Goal: Find specific page/section: Find specific page/section

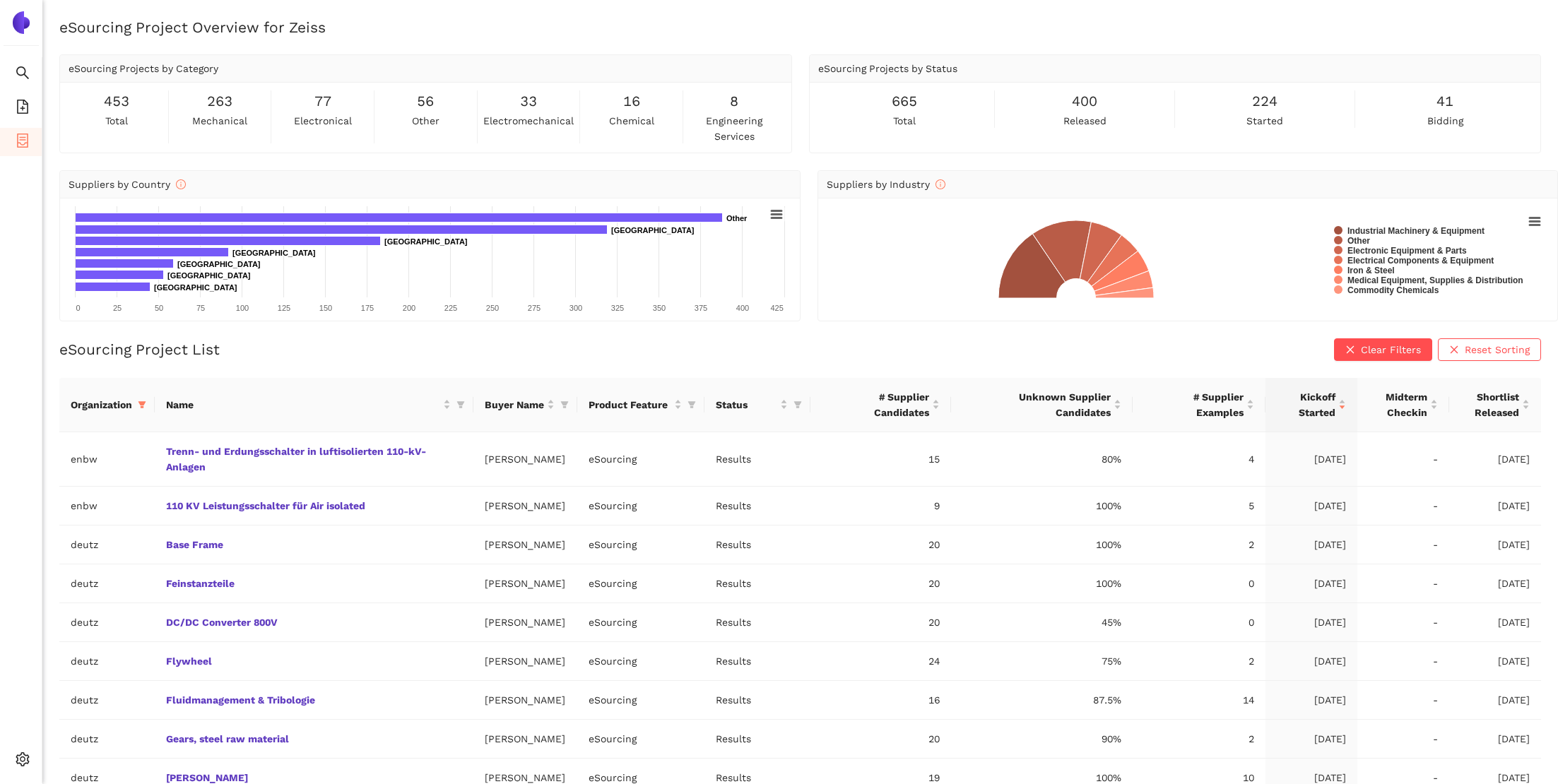
scroll to position [17, 0]
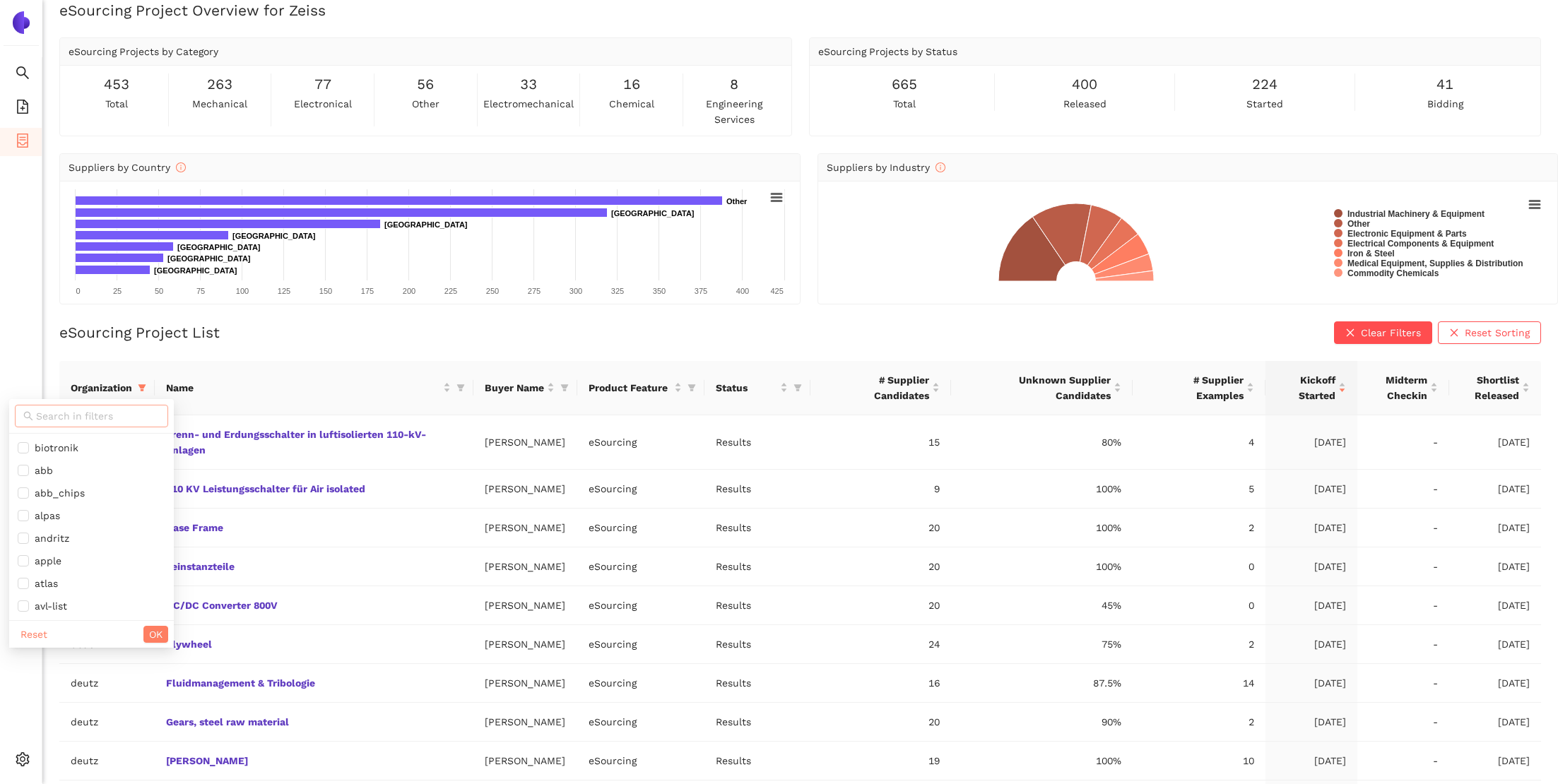
click at [89, 418] on input "text" at bounding box center [98, 416] width 124 height 16
type input "rol"
click at [74, 442] on span "rolls-royce" at bounding box center [57, 448] width 57 height 12
checkbox input "true"
click at [134, 494] on span "OK" at bounding box center [131, 499] width 14 height 16
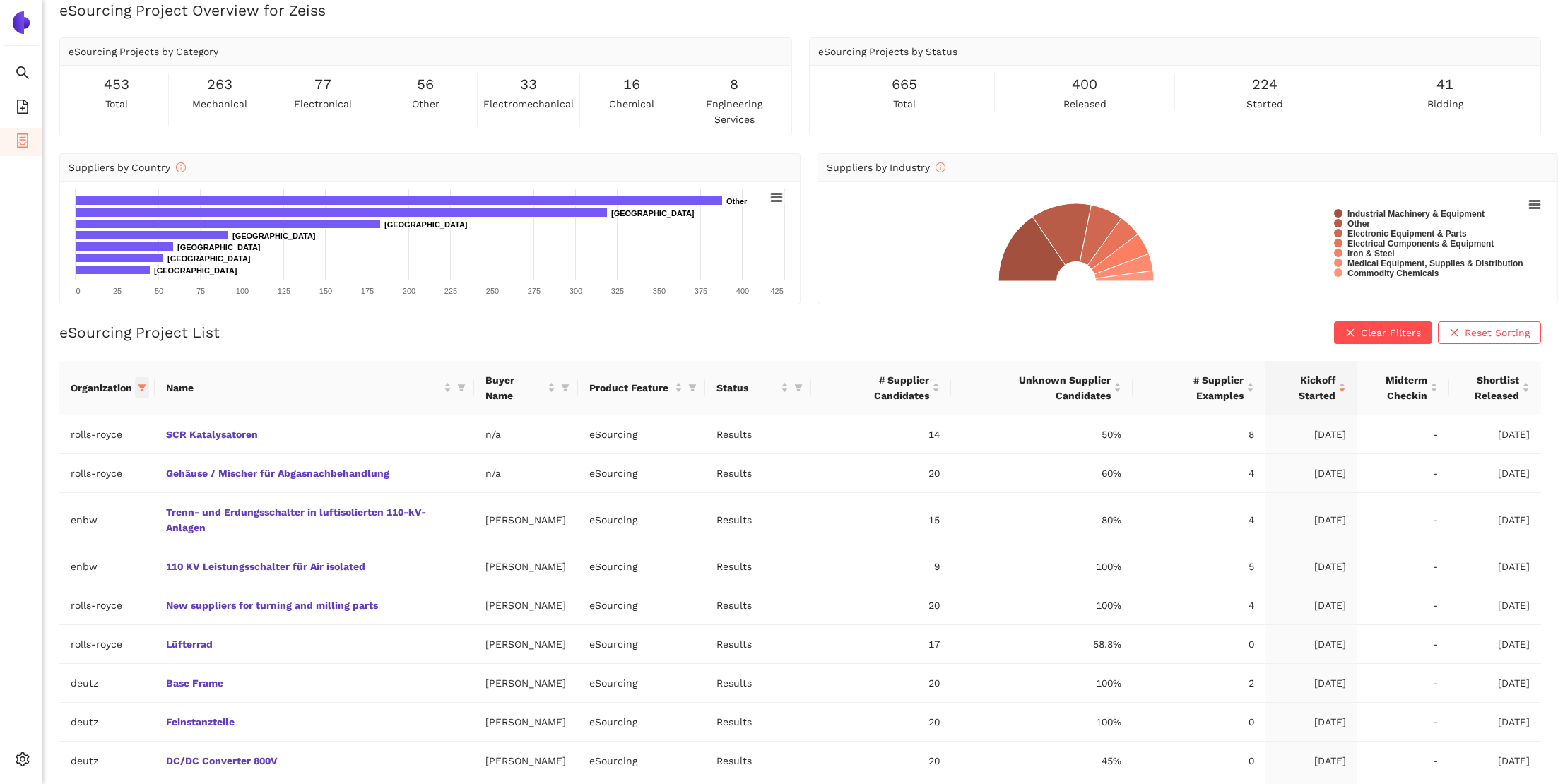
click at [140, 385] on icon "filter" at bounding box center [142, 388] width 8 height 7
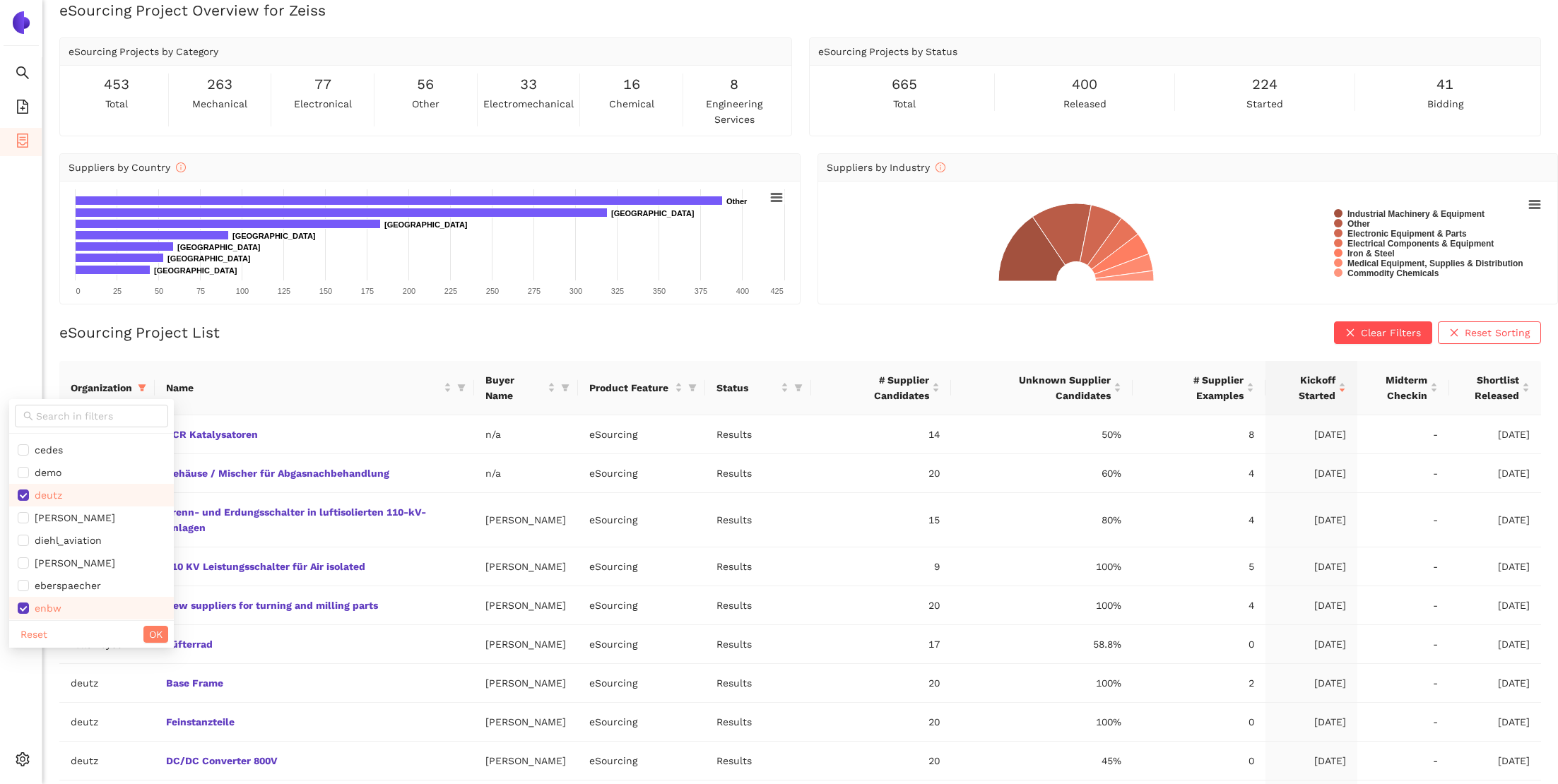
scroll to position [399, 0]
click at [63, 485] on span "deutz" at bounding box center [91, 478] width 147 height 16
checkbox input "false"
click at [62, 599] on span "enbw" at bounding box center [91, 591] width 147 height 16
checkbox input "false"
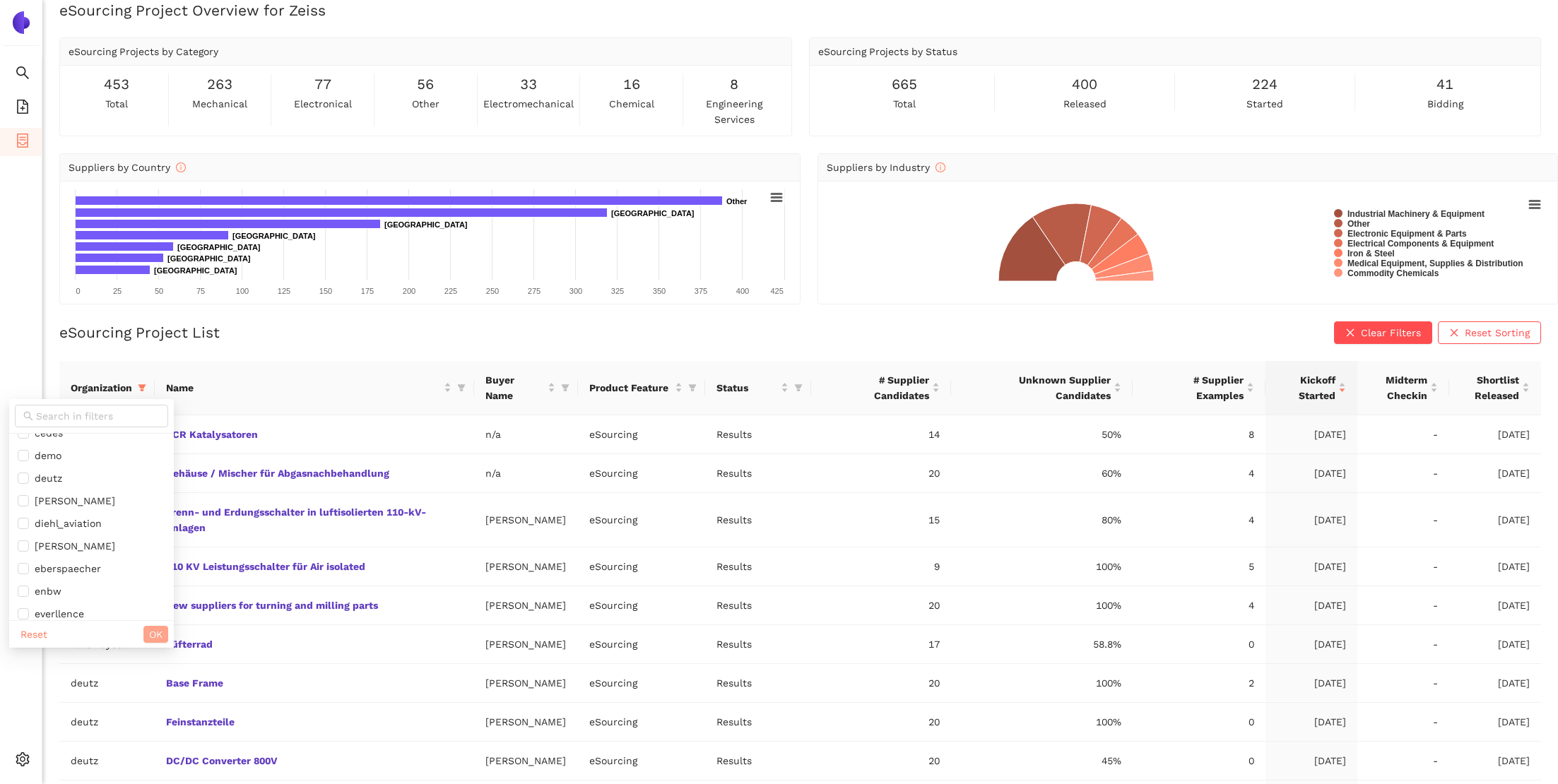
click at [149, 634] on span "OK" at bounding box center [155, 634] width 14 height 16
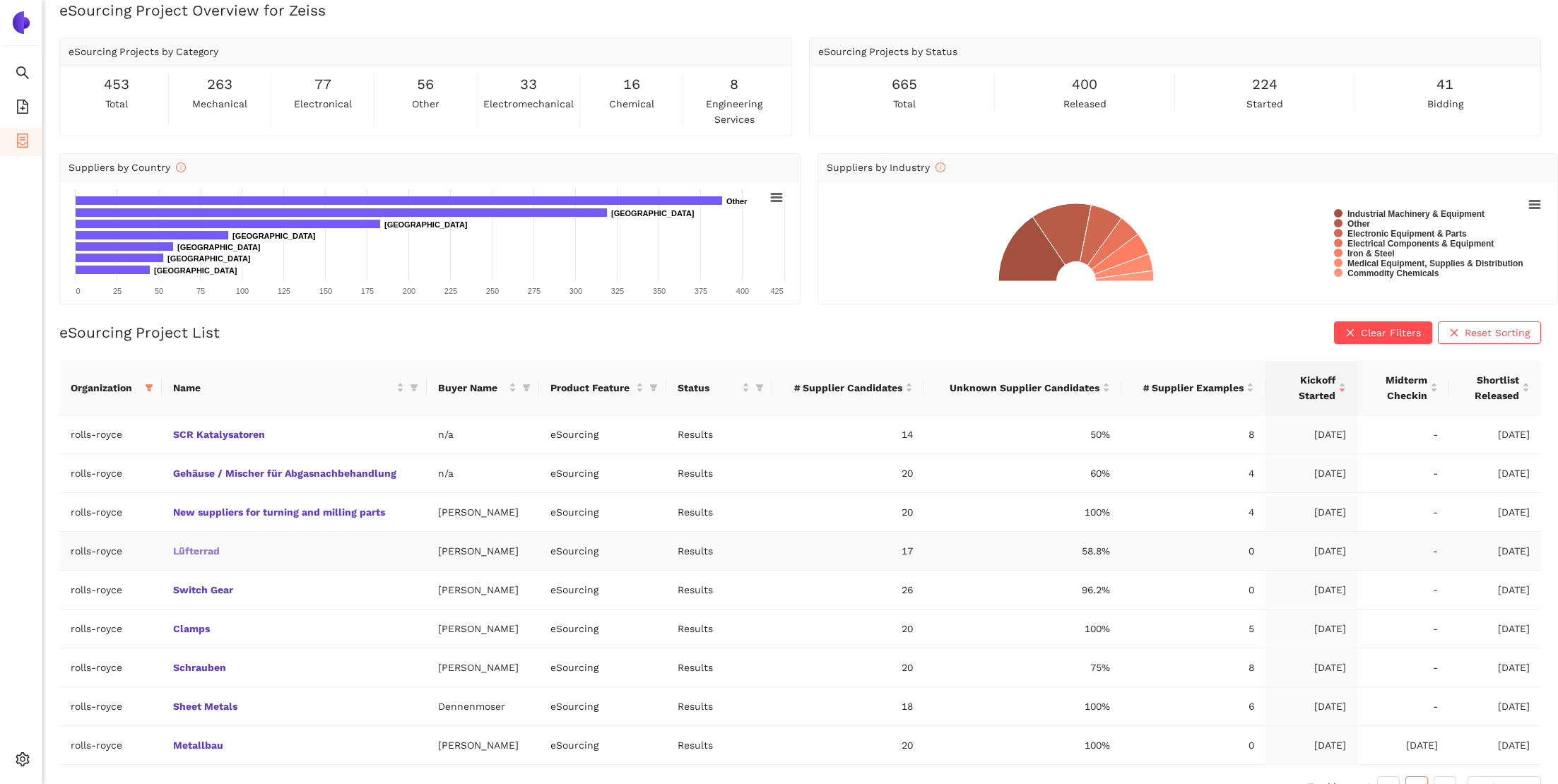
click at [0, 0] on link "Lüfterrad" at bounding box center [0, 0] width 0 height 0
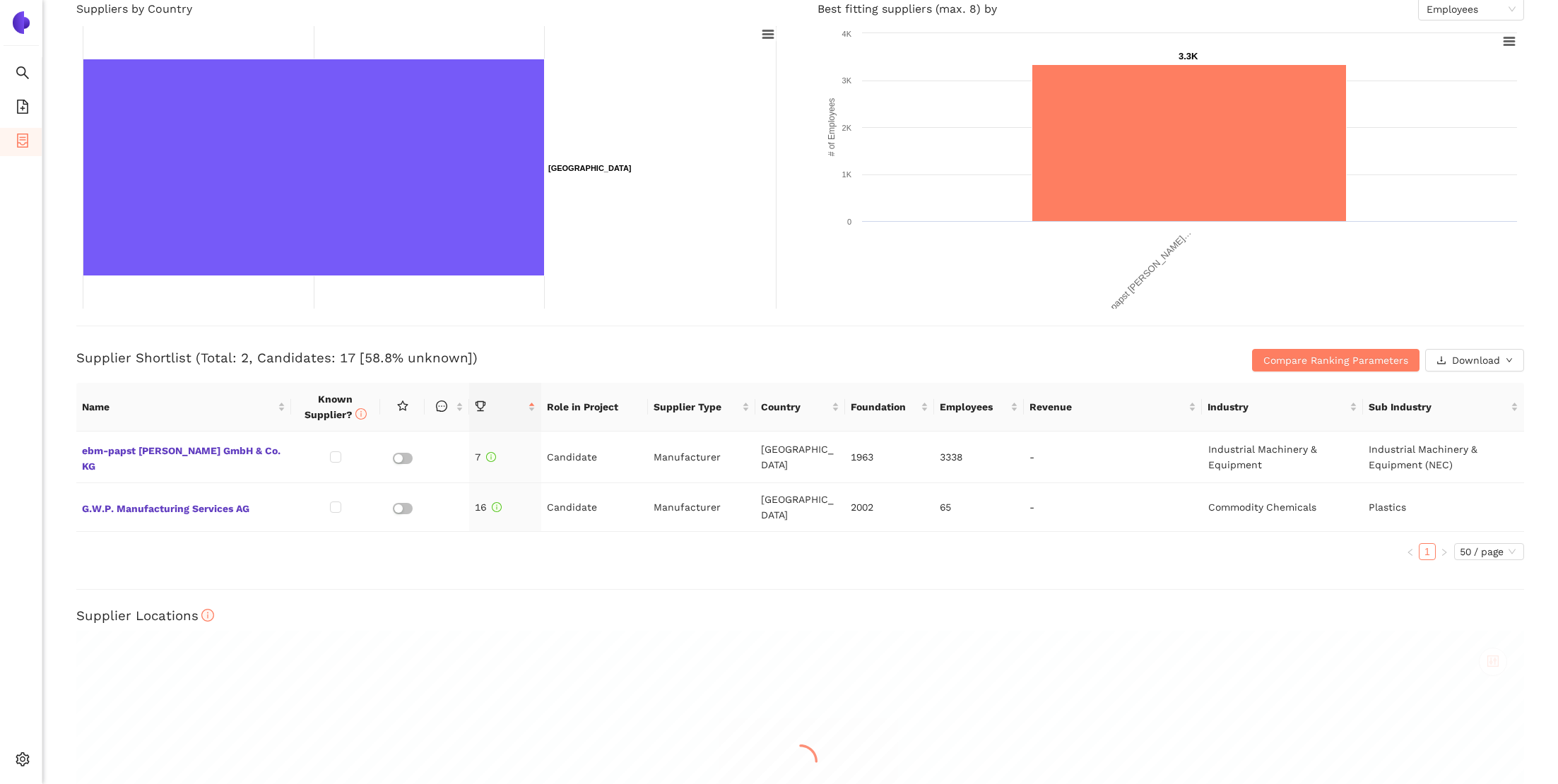
scroll to position [337, 0]
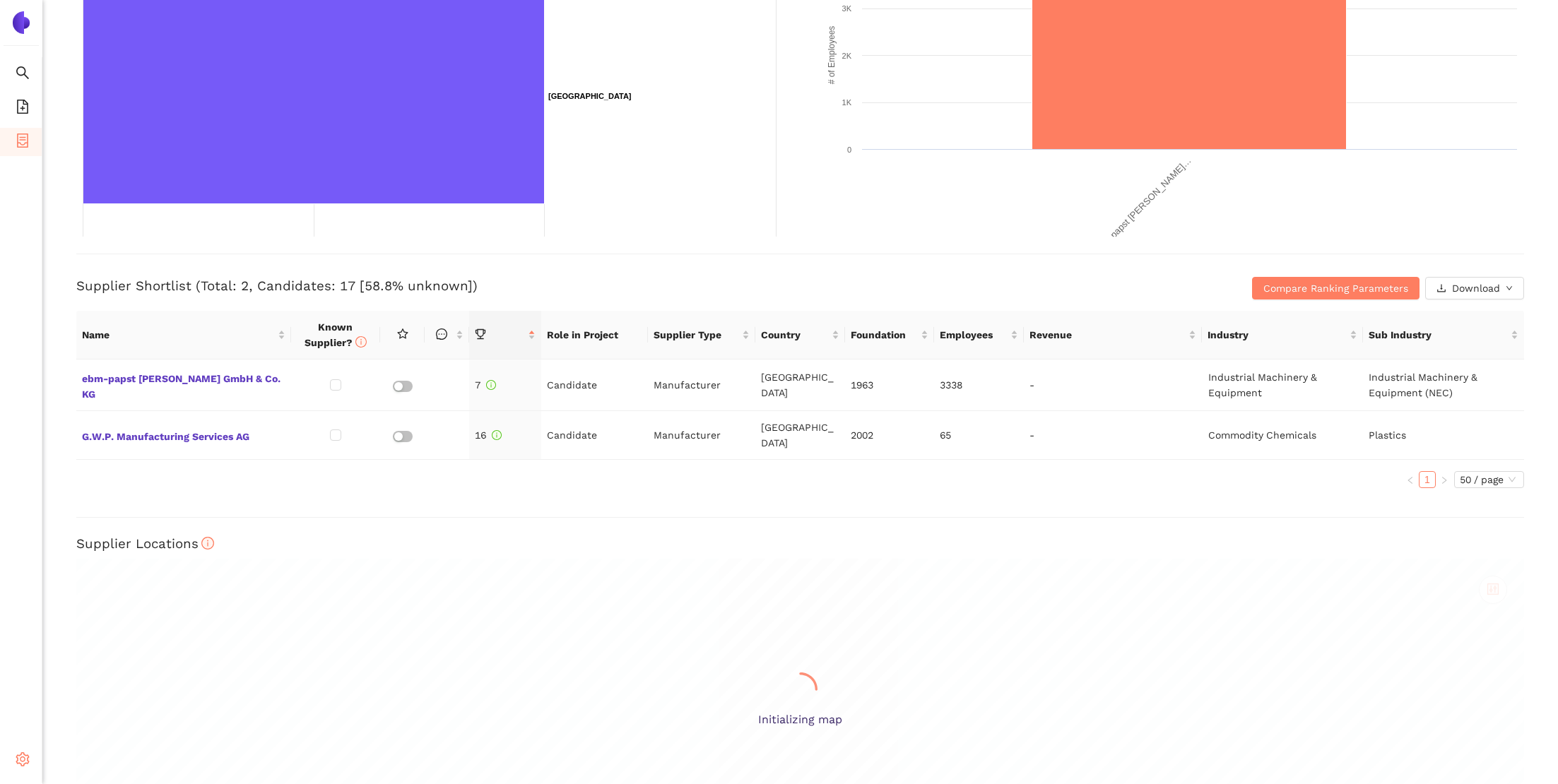
click at [24, 762] on icon at bounding box center [27, 762] width 7 height 0
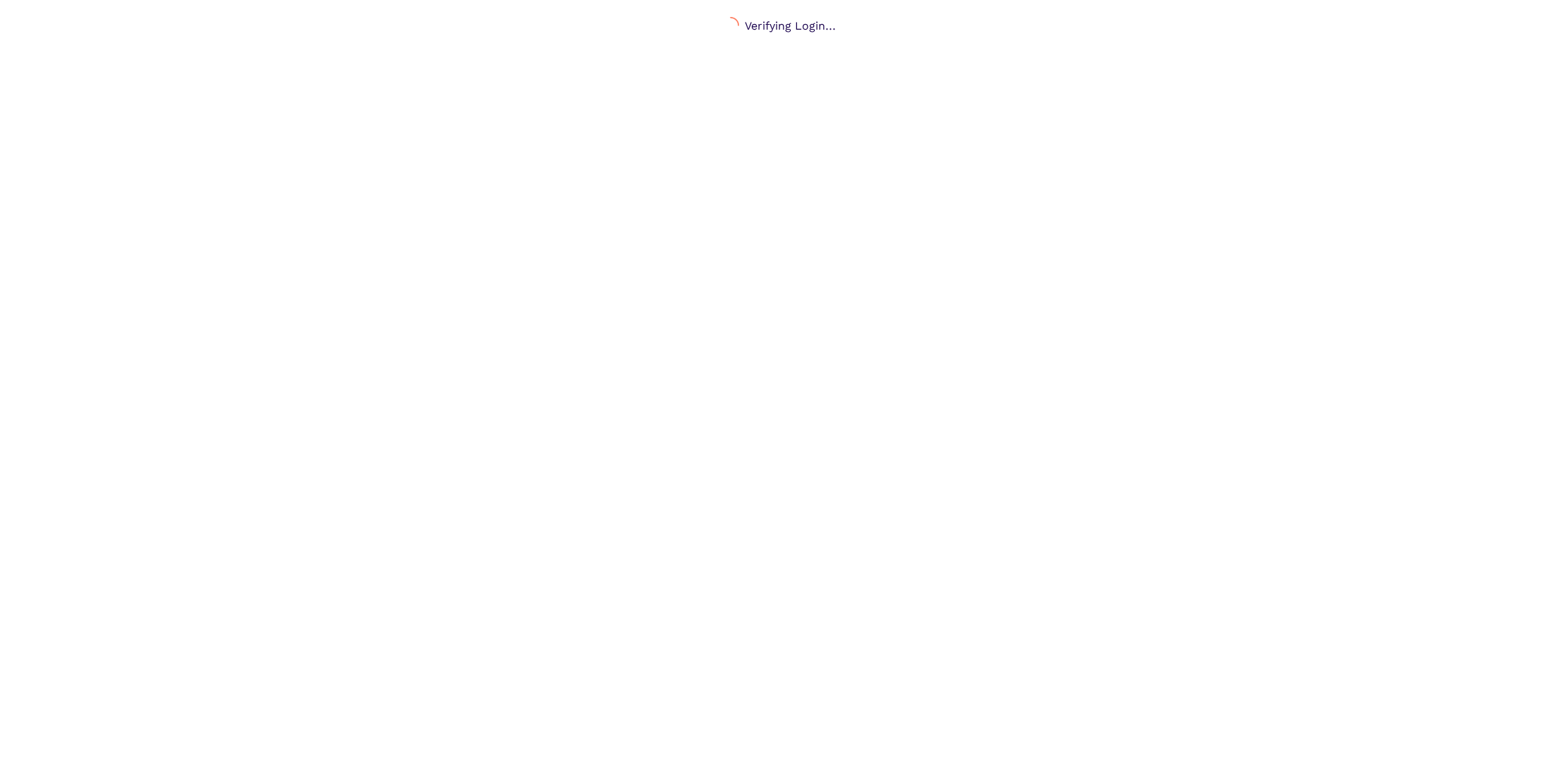
scroll to position [17, 0]
click at [953, 6] on html at bounding box center [779, 3] width 1558 height 6
